Goal: Transaction & Acquisition: Purchase product/service

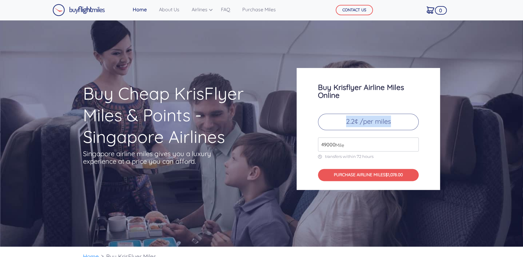
drag, startPoint x: 346, startPoint y: 122, endPoint x: 396, endPoint y: 119, distance: 50.1
click at [396, 119] on p "2.2¢ /per miles" at bounding box center [368, 122] width 101 height 16
click at [325, 143] on input "49000" at bounding box center [368, 145] width 101 height 14
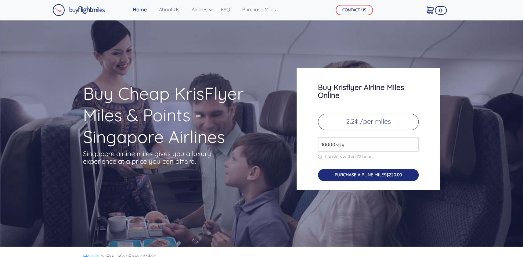
click at [359, 173] on button "PURCHASE AIRLINE MILES $220.00" at bounding box center [368, 175] width 101 height 13
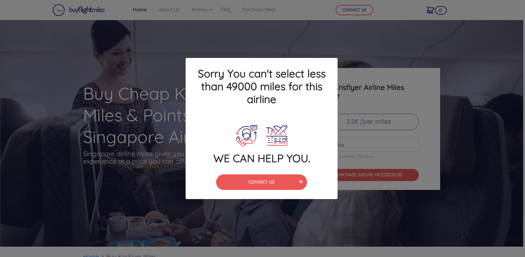
click at [267, 122] on div "WE CAN HELP YOU." at bounding box center [261, 144] width 161 height 45
click at [490, 34] on div "Sorry You can't select less than 49000 miles for this airline WE CAN HELP YOU. …" at bounding box center [262, 128] width 525 height 257
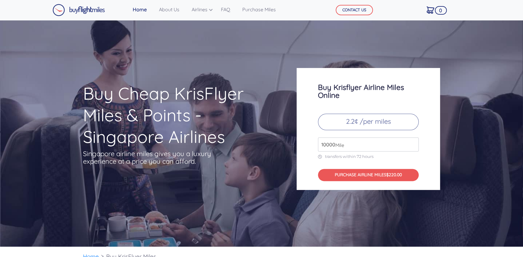
click at [330, 146] on input "10000" at bounding box center [368, 145] width 101 height 14
click at [332, 145] on span "Mile" at bounding box center [338, 145] width 12 height 7
click at [326, 144] on input "10000" at bounding box center [368, 145] width 101 height 14
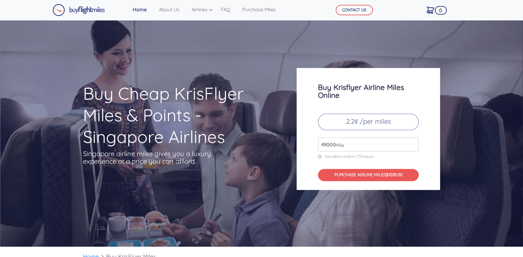
type input "49000"
click at [428, 164] on div "Buy Krisflyer Airline Miles Online 2.2¢ /per miles 49000 Mile transfers within …" at bounding box center [368, 129] width 143 height 122
